Goal: Find specific page/section: Find specific page/section

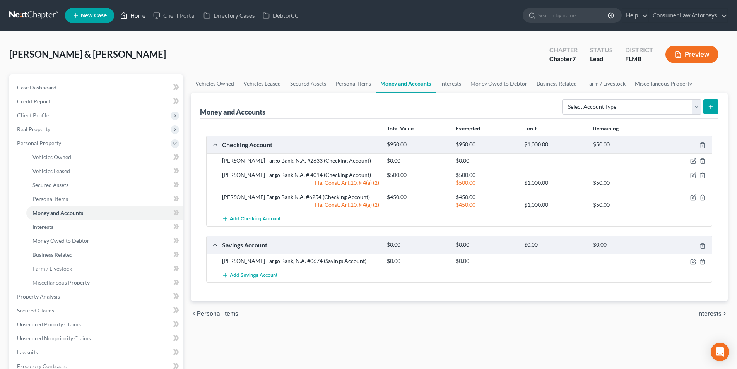
click at [136, 15] on link "Home" at bounding box center [133, 16] width 33 height 14
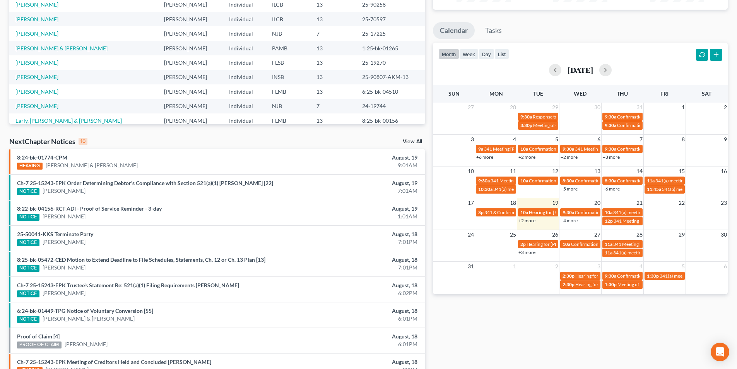
scroll to position [155, 0]
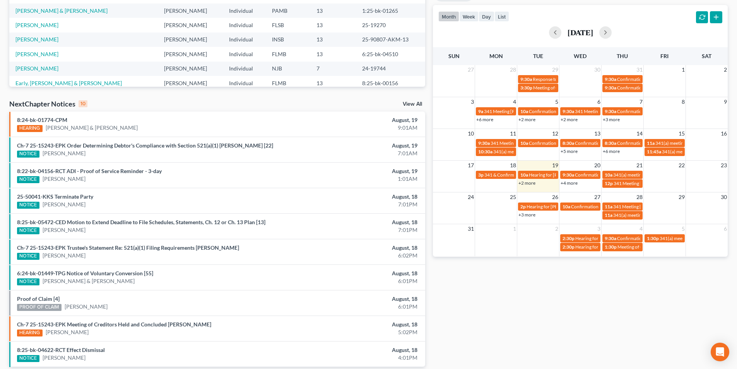
click at [531, 182] on link "+2 more" at bounding box center [527, 183] width 17 height 6
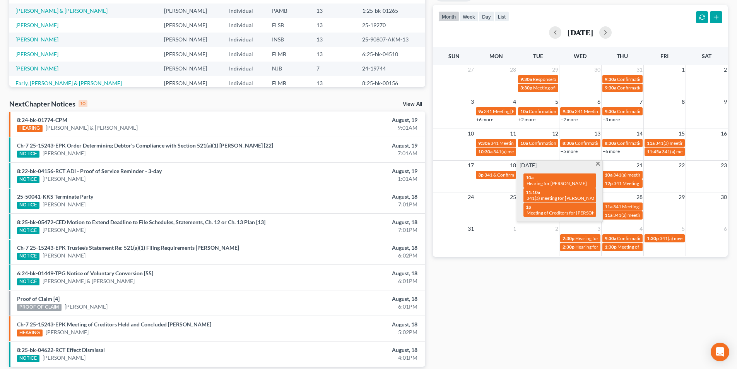
click at [528, 242] on td at bounding box center [539, 242] width 42 height 18
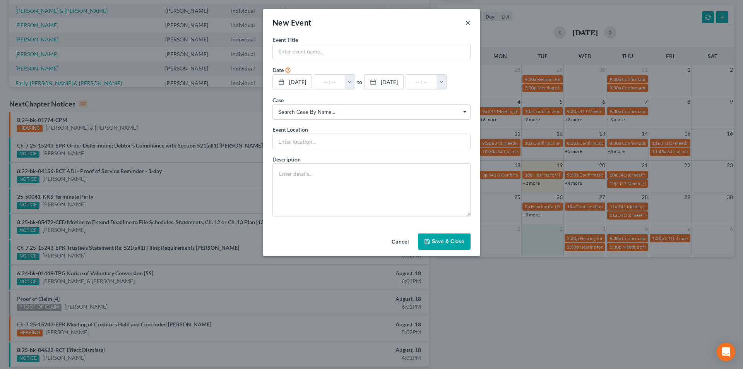
click at [468, 24] on button "×" at bounding box center [467, 22] width 5 height 9
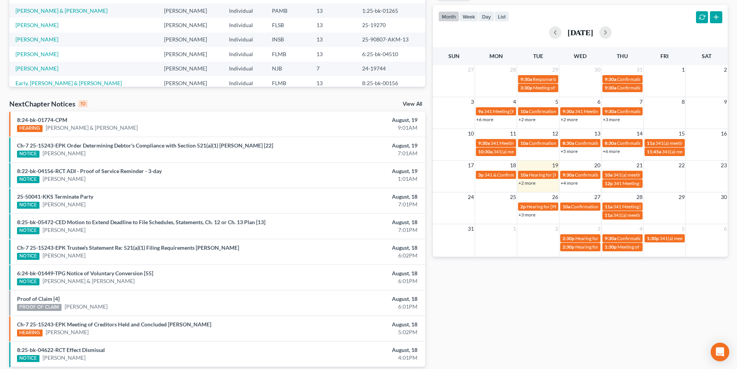
click at [573, 183] on link "+4 more" at bounding box center [569, 183] width 17 height 6
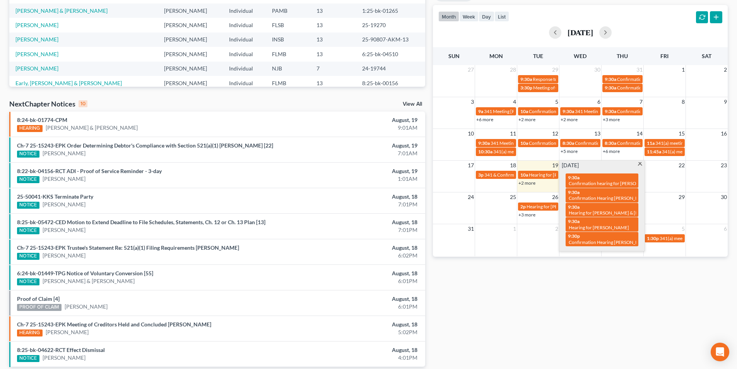
click at [519, 272] on div "Monthly Progress Bankruptcy Bankruptcy [DATE] [DATE] [DATE] [DATE] [DATE] [DATE…" at bounding box center [580, 132] width 303 height 493
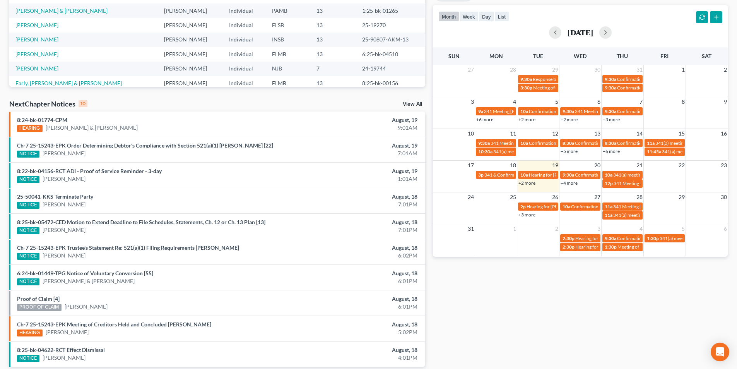
click at [527, 185] on link "+2 more" at bounding box center [527, 183] width 17 height 6
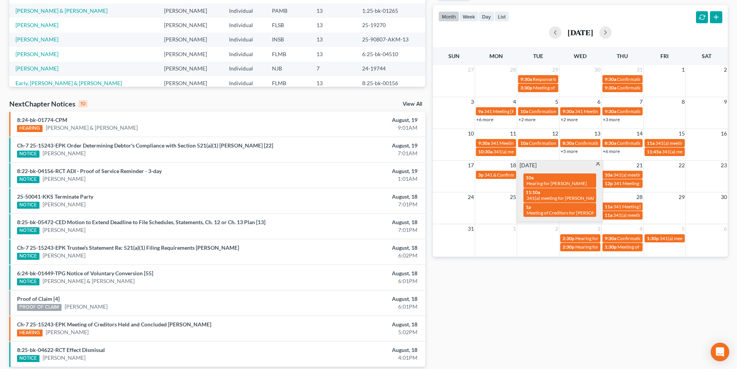
click at [598, 162] on span at bounding box center [598, 164] width 6 height 5
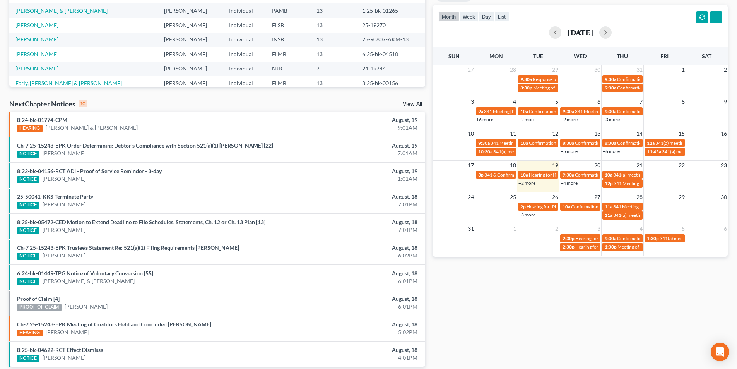
click at [574, 183] on link "+4 more" at bounding box center [569, 183] width 17 height 6
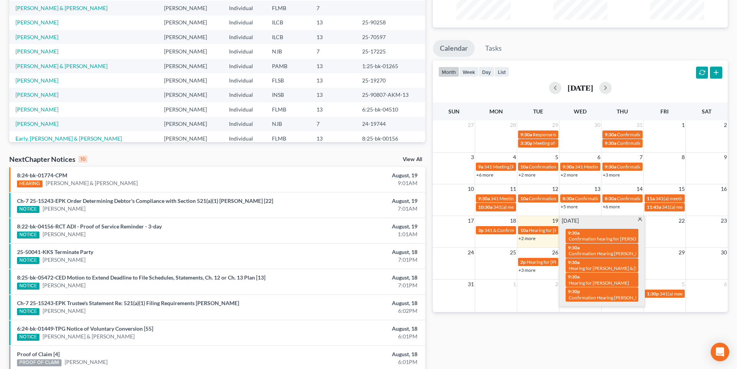
scroll to position [0, 0]
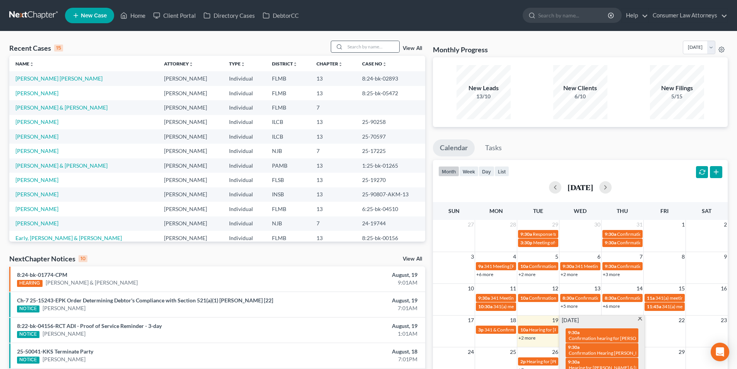
click at [354, 53] on div at bounding box center [365, 47] width 69 height 12
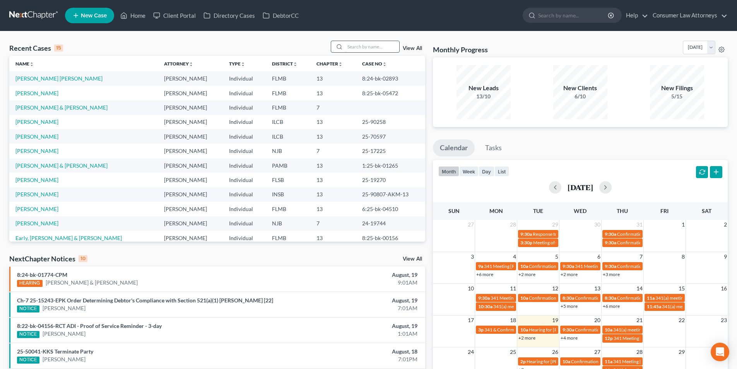
click at [356, 50] on input "search" at bounding box center [372, 46] width 54 height 11
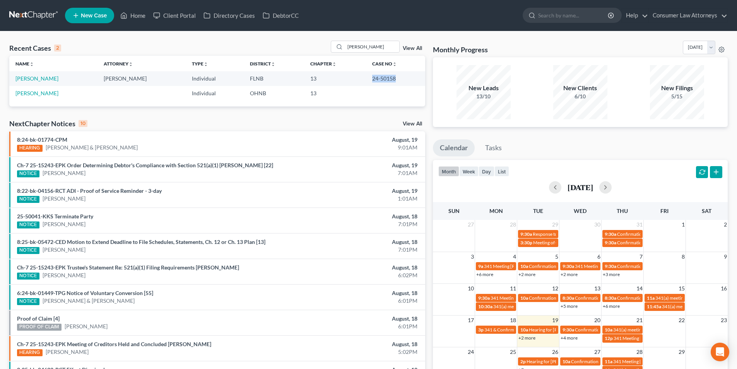
drag, startPoint x: 394, startPoint y: 77, endPoint x: 369, endPoint y: 80, distance: 25.7
click at [369, 80] on td "24-50158" at bounding box center [395, 78] width 59 height 14
copy td "24-50158"
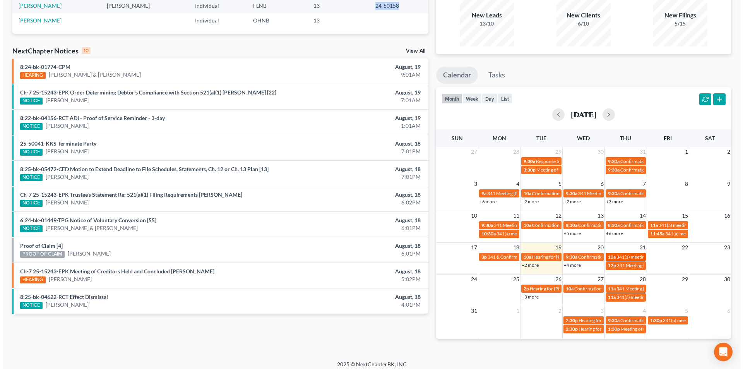
scroll to position [78, 0]
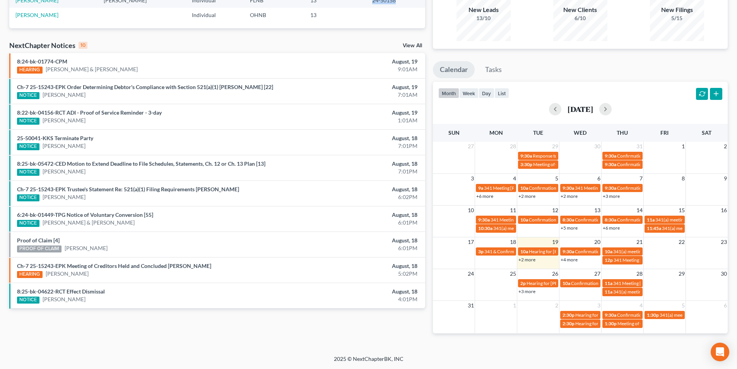
click at [576, 261] on link "+4 more" at bounding box center [569, 260] width 17 height 6
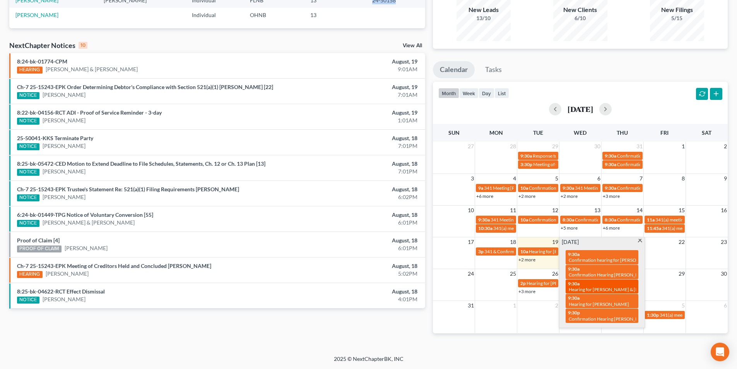
click at [612, 285] on div "9:30a Hearing for [PERSON_NAME] & [PERSON_NAME]" at bounding box center [602, 287] width 68 height 12
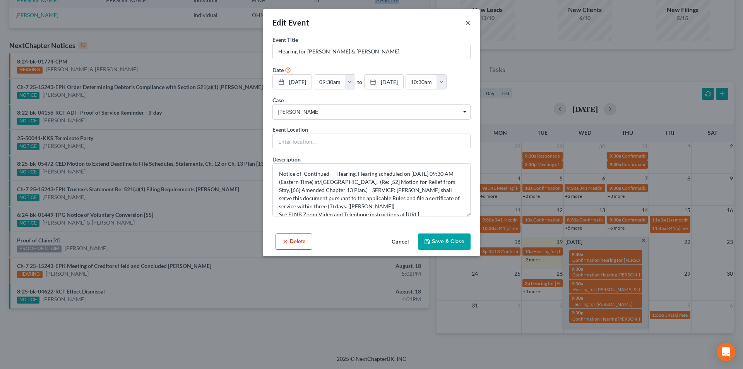
click at [469, 22] on button "×" at bounding box center [467, 22] width 5 height 9
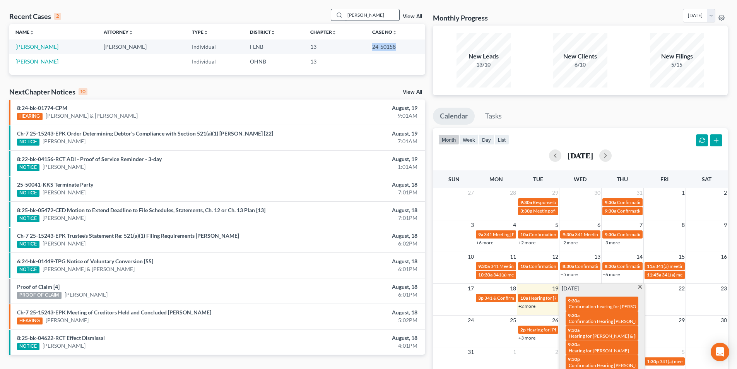
scroll to position [0, 0]
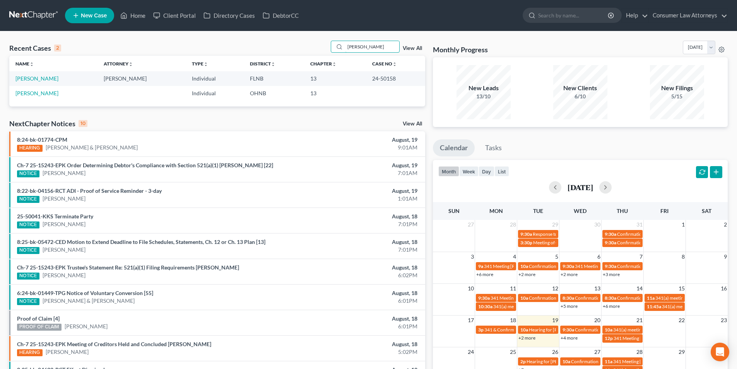
drag, startPoint x: 361, startPoint y: 44, endPoint x: 331, endPoint y: 43, distance: 30.6
click at [331, 44] on div "Recent Cases 2 [PERSON_NAME] View All" at bounding box center [217, 48] width 416 height 15
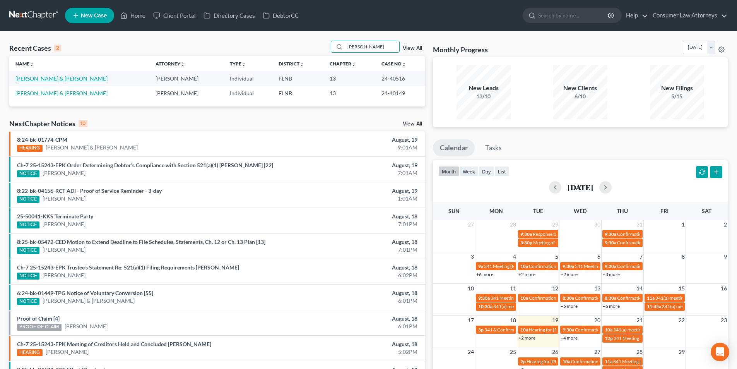
type input "[PERSON_NAME]"
click at [60, 78] on link "[PERSON_NAME] & [PERSON_NAME]" at bounding box center [61, 78] width 92 height 7
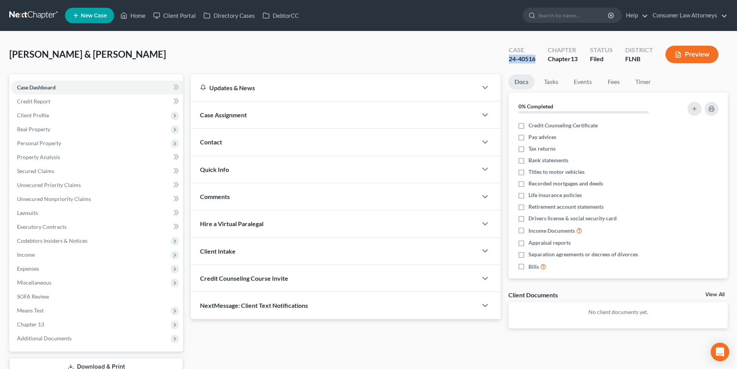
drag, startPoint x: 537, startPoint y: 58, endPoint x: 510, endPoint y: 58, distance: 26.7
click at [510, 58] on div "Case 24-40516" at bounding box center [522, 55] width 39 height 23
copy div "24-40516"
click at [138, 15] on link "Home" at bounding box center [133, 16] width 33 height 14
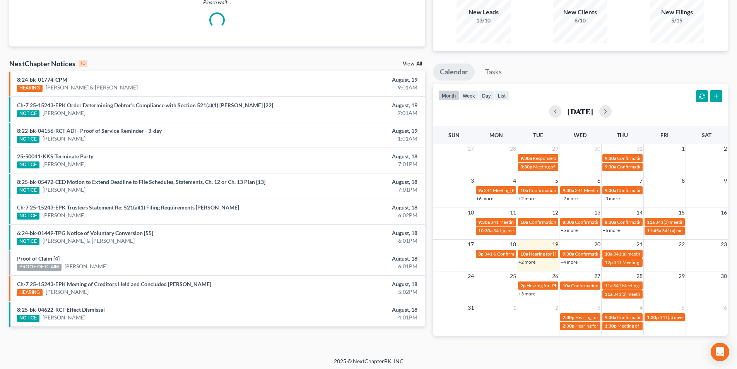
scroll to position [78, 0]
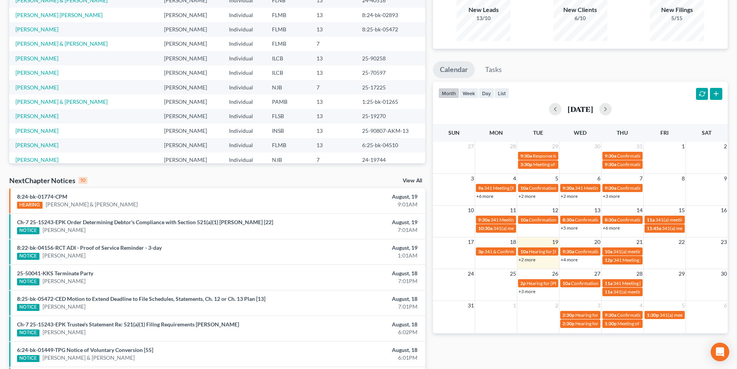
click at [574, 261] on link "+4 more" at bounding box center [569, 260] width 17 height 6
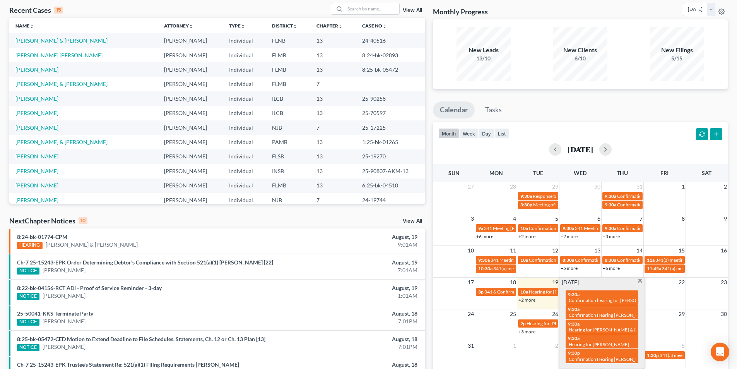
scroll to position [0, 0]
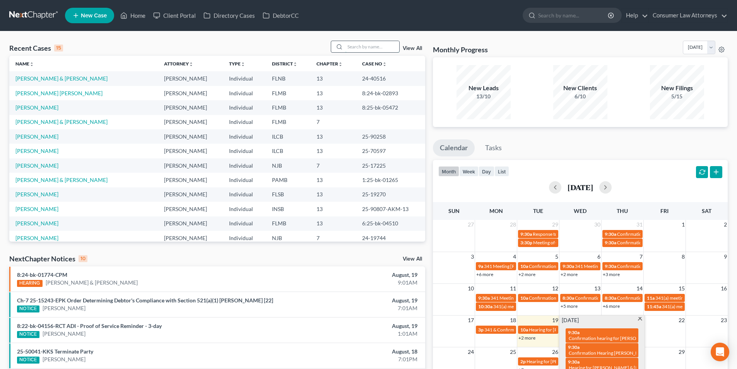
click at [358, 42] on input "search" at bounding box center [372, 46] width 54 height 11
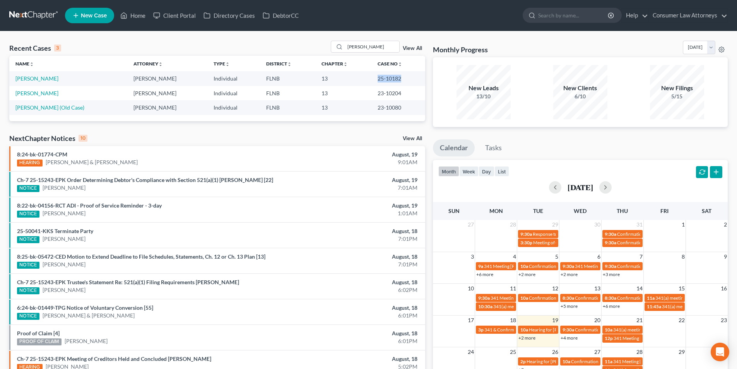
drag, startPoint x: 400, startPoint y: 79, endPoint x: 374, endPoint y: 79, distance: 25.9
click at [374, 79] on td "25-10182" at bounding box center [399, 78] width 54 height 14
copy td "25-10182"
click at [376, 45] on input "[PERSON_NAME]" at bounding box center [372, 46] width 54 height 11
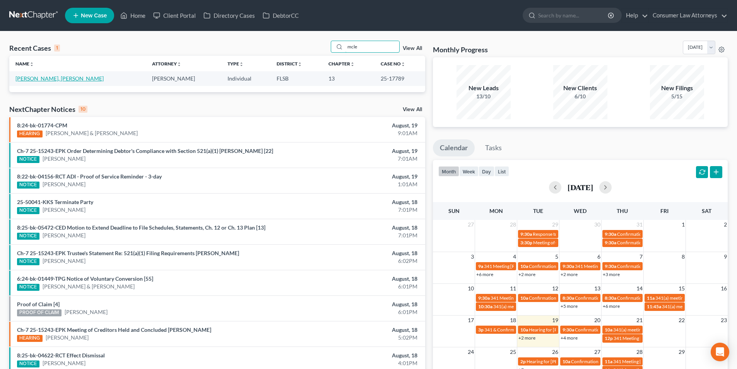
type input "mcle"
click at [56, 77] on link "[PERSON_NAME], [PERSON_NAME]" at bounding box center [59, 78] width 88 height 7
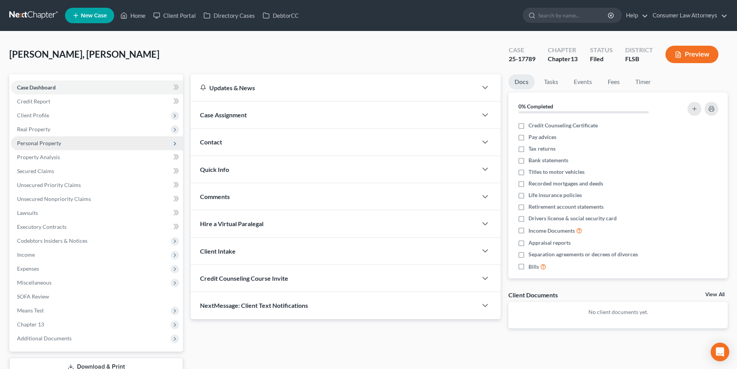
click at [45, 142] on span "Personal Property" at bounding box center [39, 143] width 44 height 7
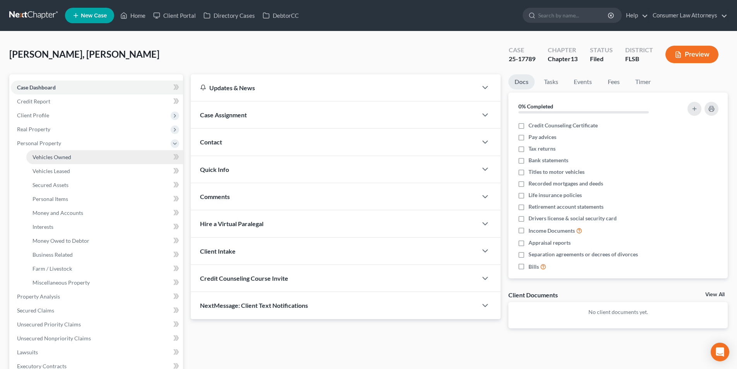
click at [54, 153] on link "Vehicles Owned" at bounding box center [104, 157] width 157 height 14
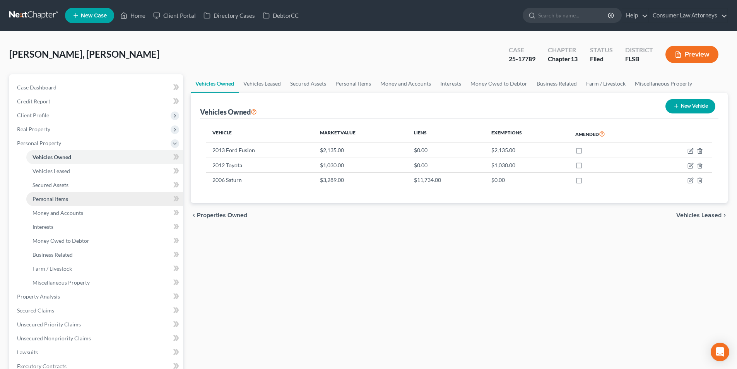
scroll to position [39, 0]
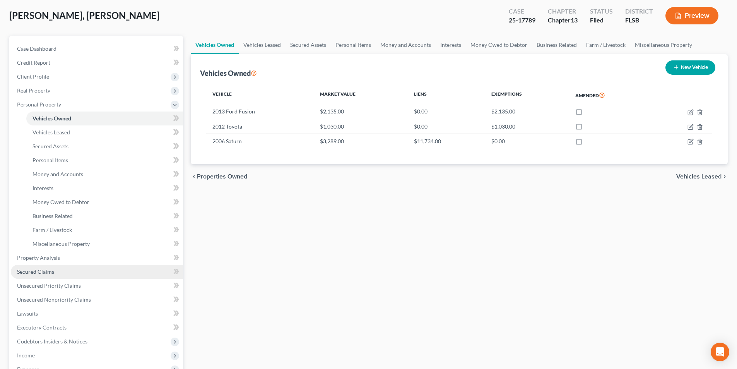
click at [47, 274] on span "Secured Claims" at bounding box center [35, 271] width 37 height 7
